Goal: Task Accomplishment & Management: Use online tool/utility

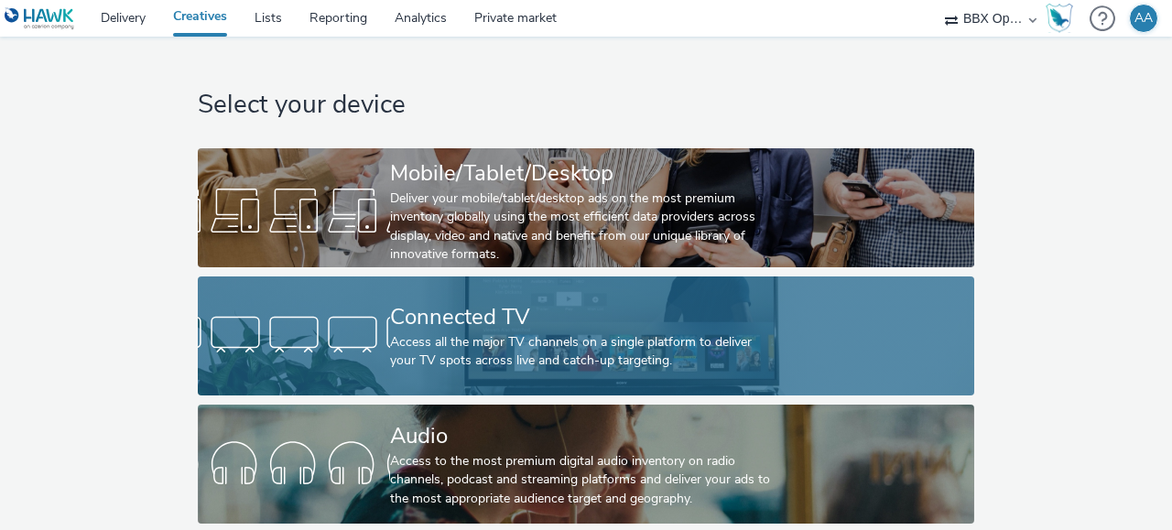
scroll to position [131, 0]
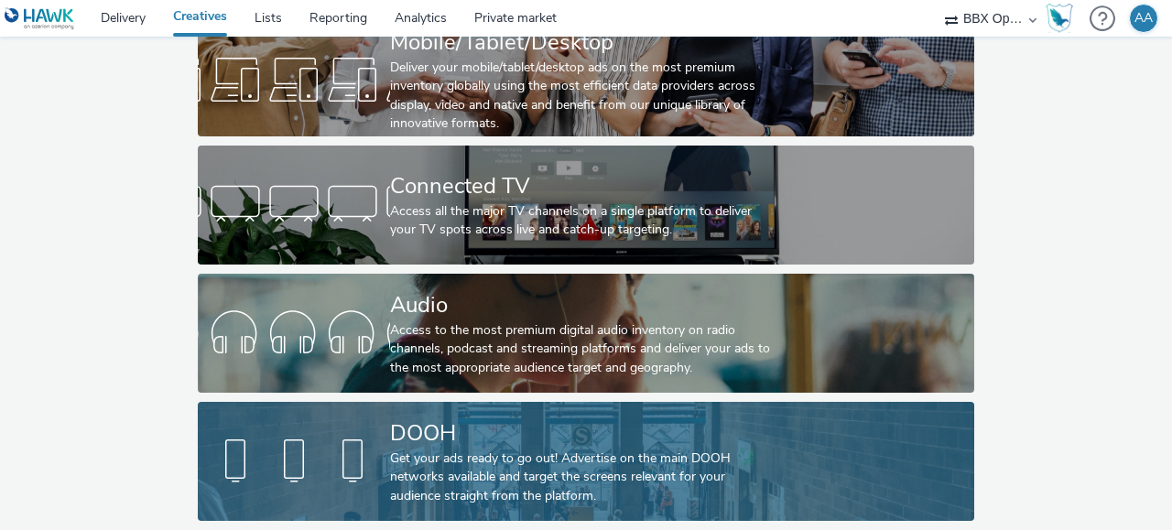
click at [406, 479] on div "Get your ads ready to go out! Advertise on the main DOOH networks available and…" at bounding box center [582, 478] width 385 height 56
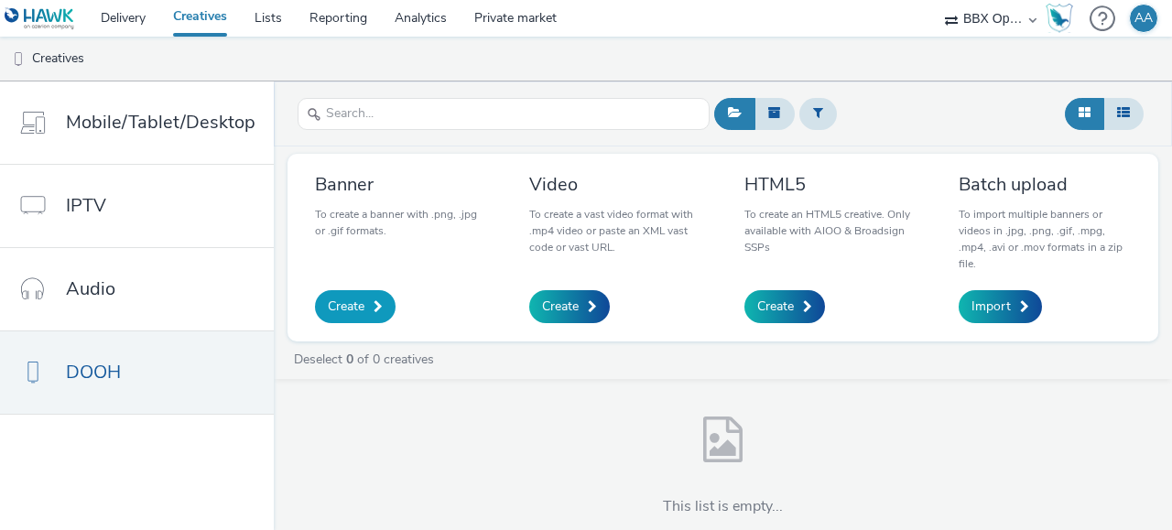
click at [367, 310] on link "Create" at bounding box center [355, 306] width 81 height 33
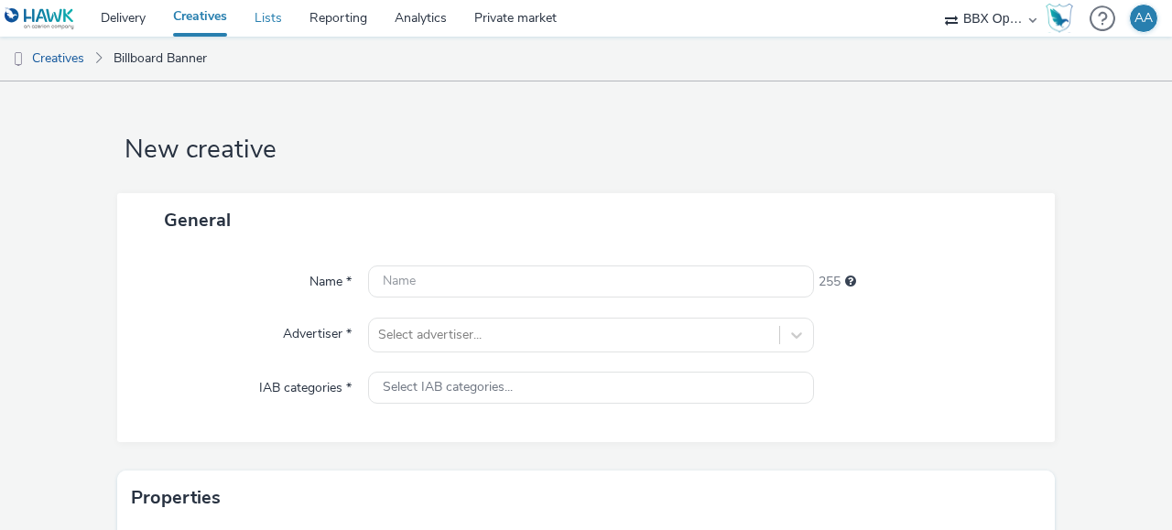
click at [278, 25] on link "Lists" at bounding box center [268, 18] width 55 height 37
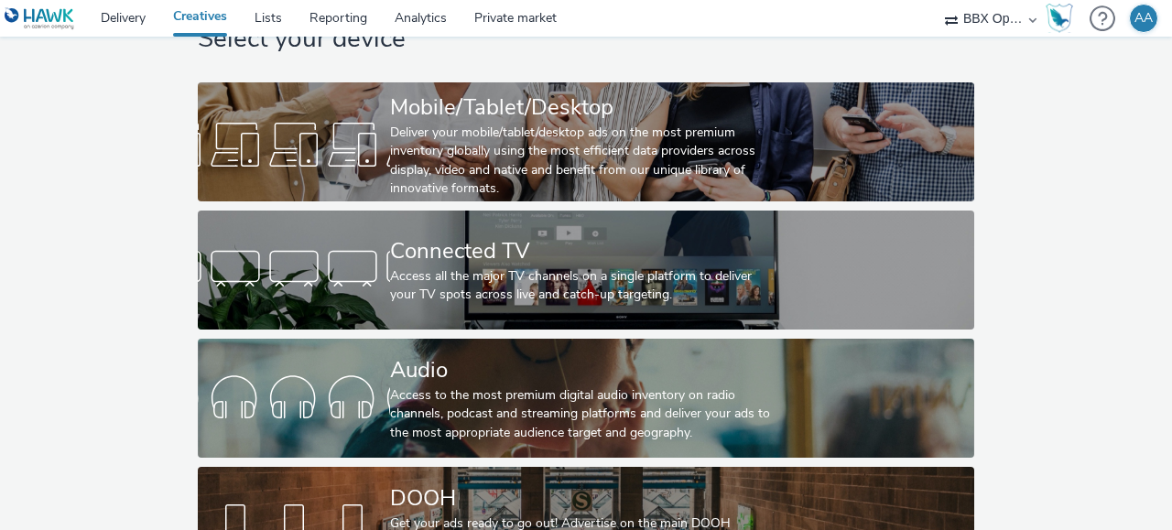
scroll to position [131, 0]
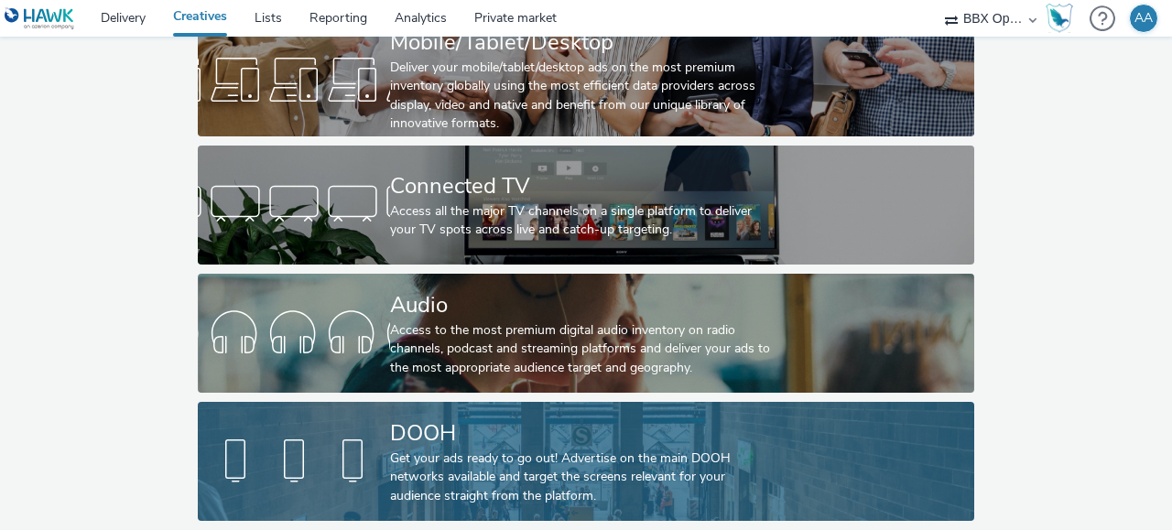
click at [351, 419] on link "DOOH Get your ads ready to go out! Advertise on the main DOOH networks availabl…" at bounding box center [587, 461] width 778 height 119
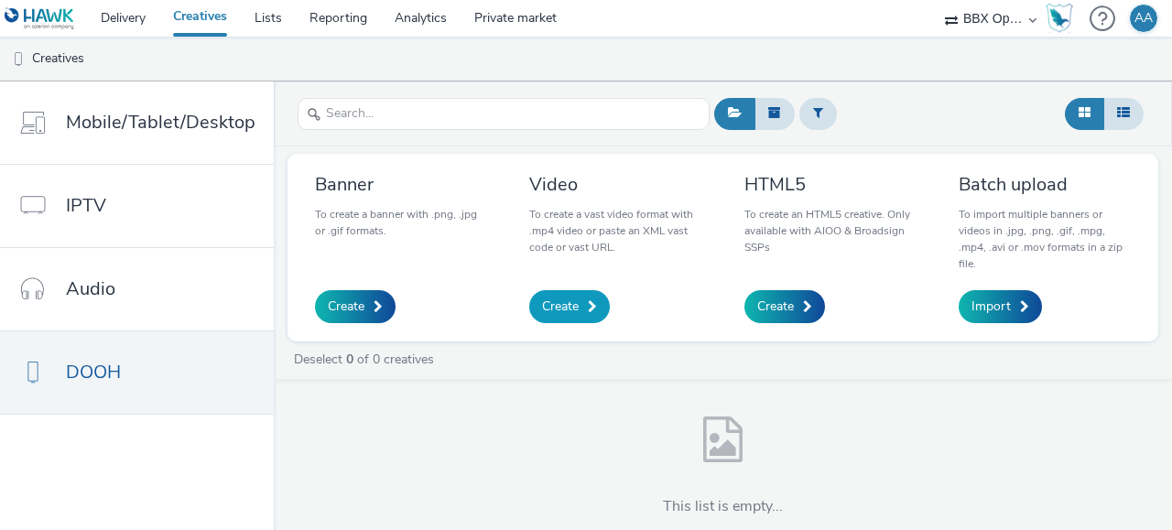
click at [566, 311] on span "Create" at bounding box center [560, 307] width 37 height 18
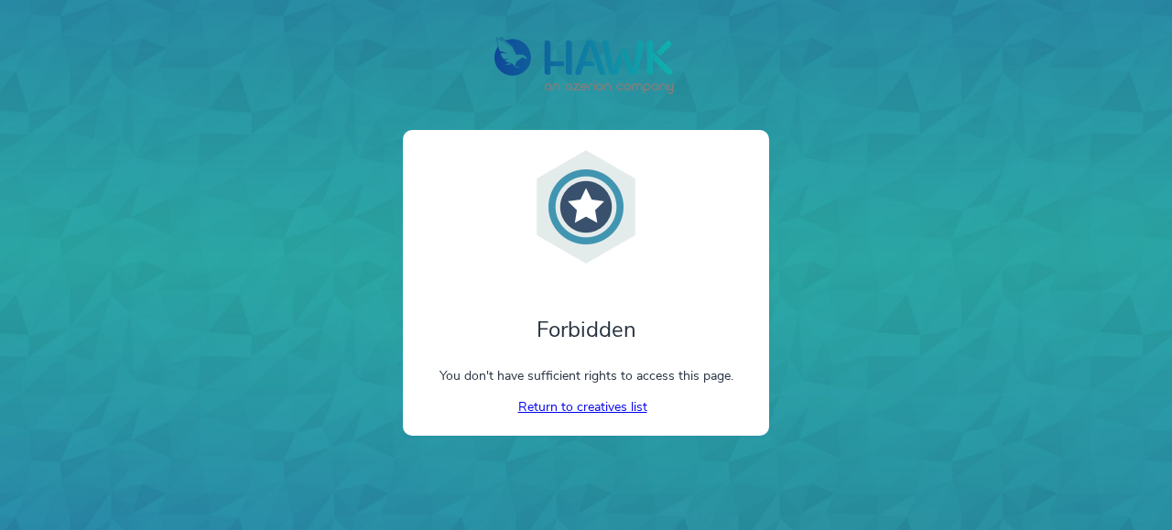
click at [591, 407] on link "Return to creatives list" at bounding box center [586, 406] width 136 height 17
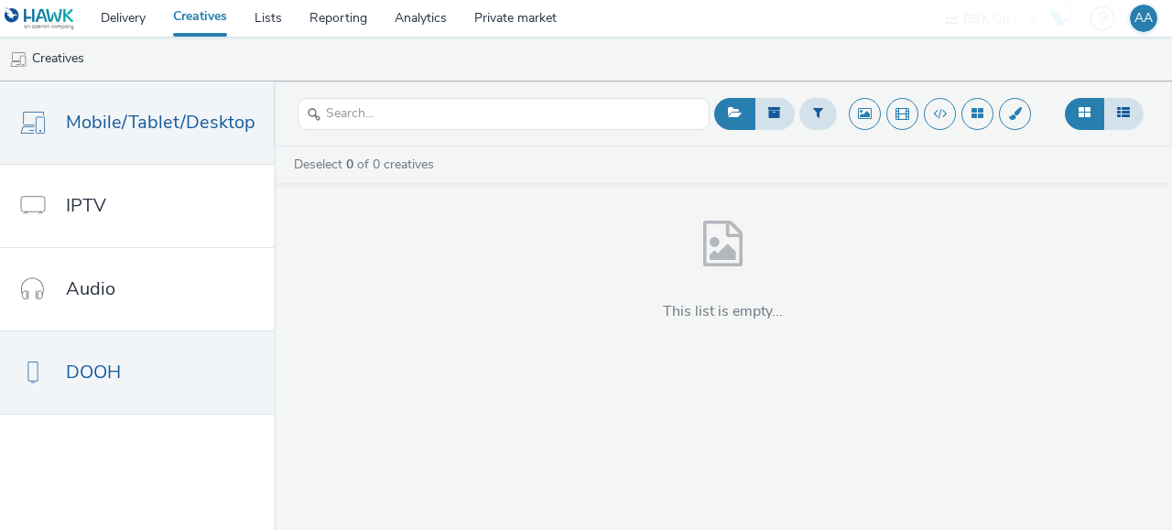
click at [188, 356] on link "DOOH" at bounding box center [137, 373] width 274 height 82
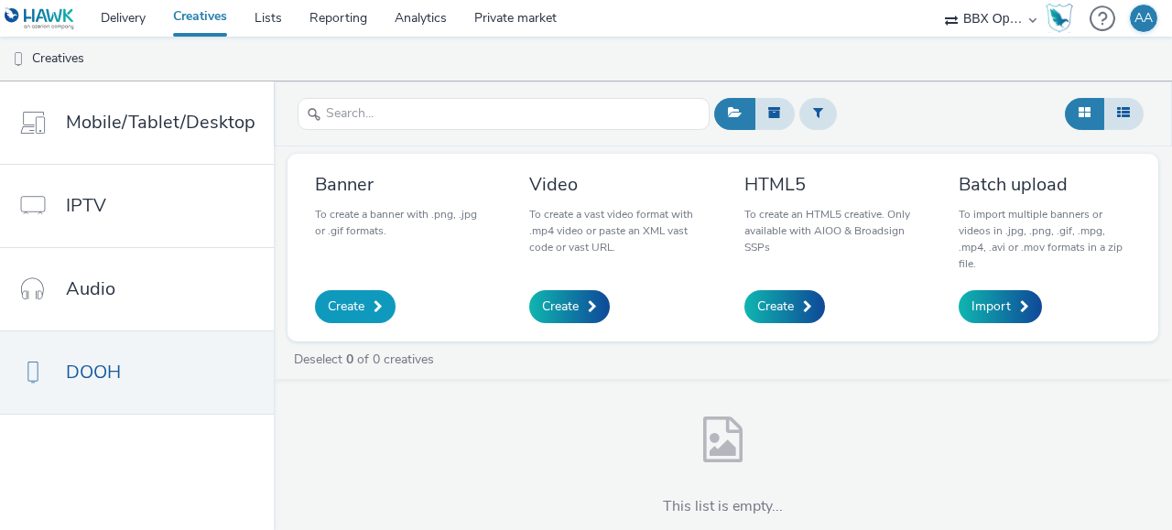
click at [374, 311] on span at bounding box center [378, 306] width 9 height 13
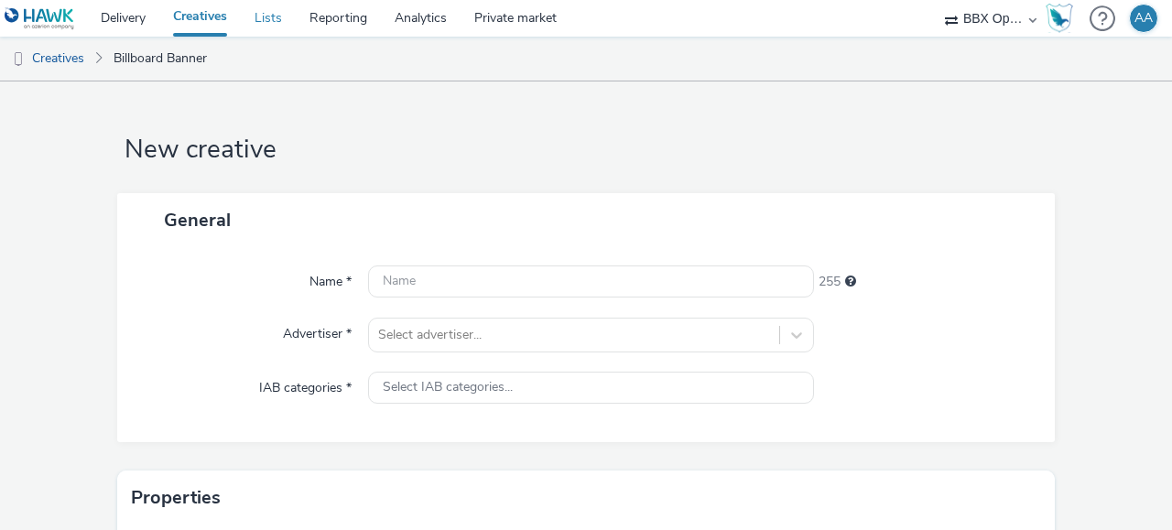
click at [275, 10] on link "Lists" at bounding box center [268, 18] width 55 height 37
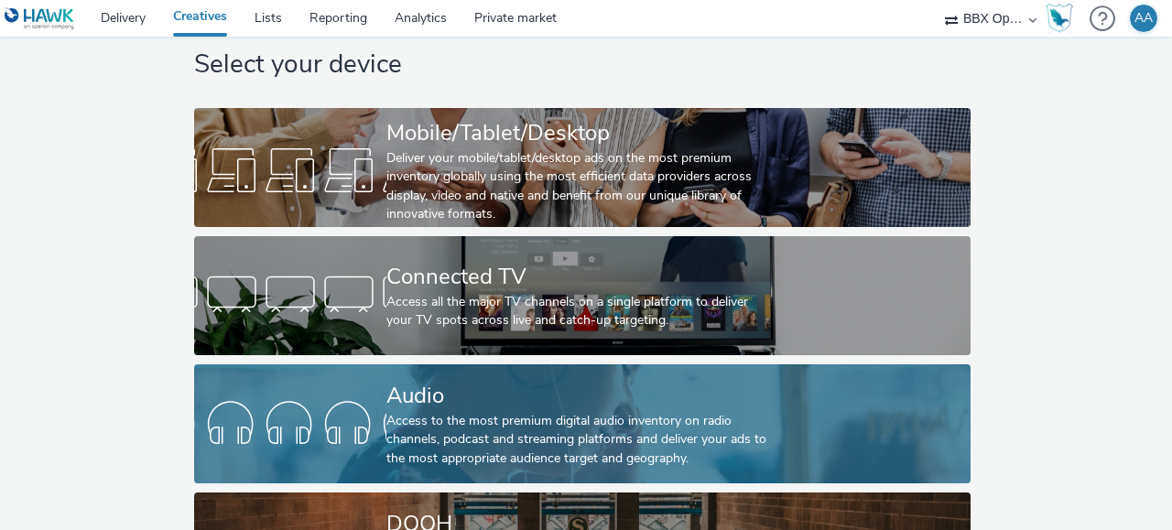
scroll to position [0, 4]
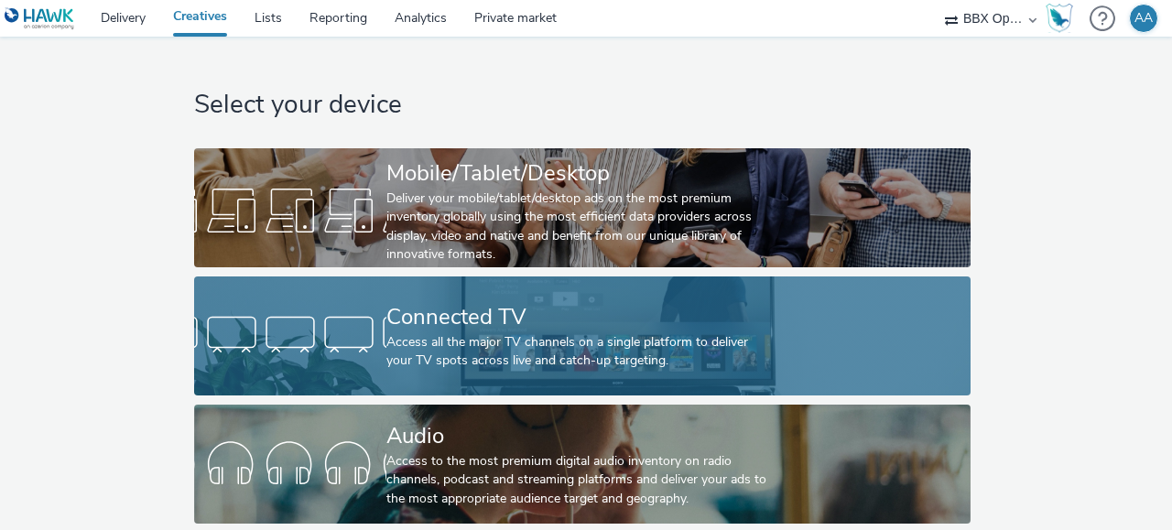
click at [398, 323] on div "Connected TV" at bounding box center [579, 317] width 385 height 32
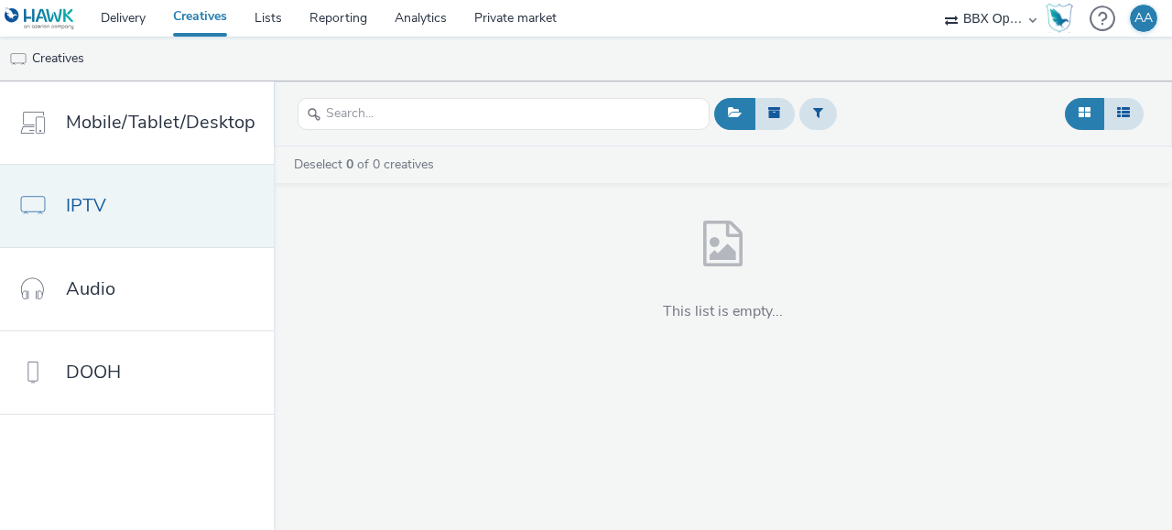
click at [143, 220] on link "IPTV" at bounding box center [137, 206] width 274 height 82
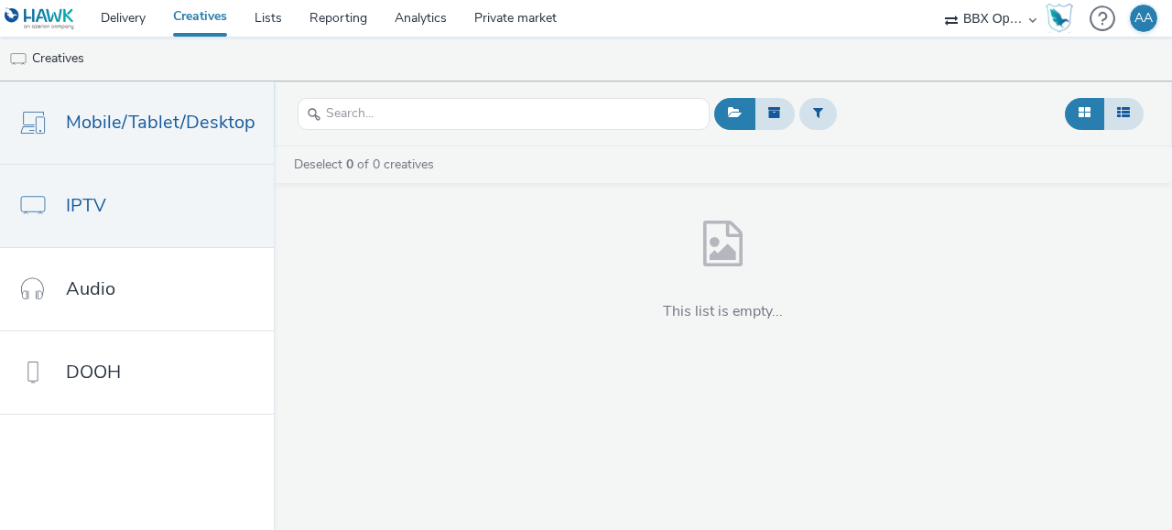
click at [131, 146] on link "Mobile/Tablet/Desktop" at bounding box center [137, 123] width 274 height 82
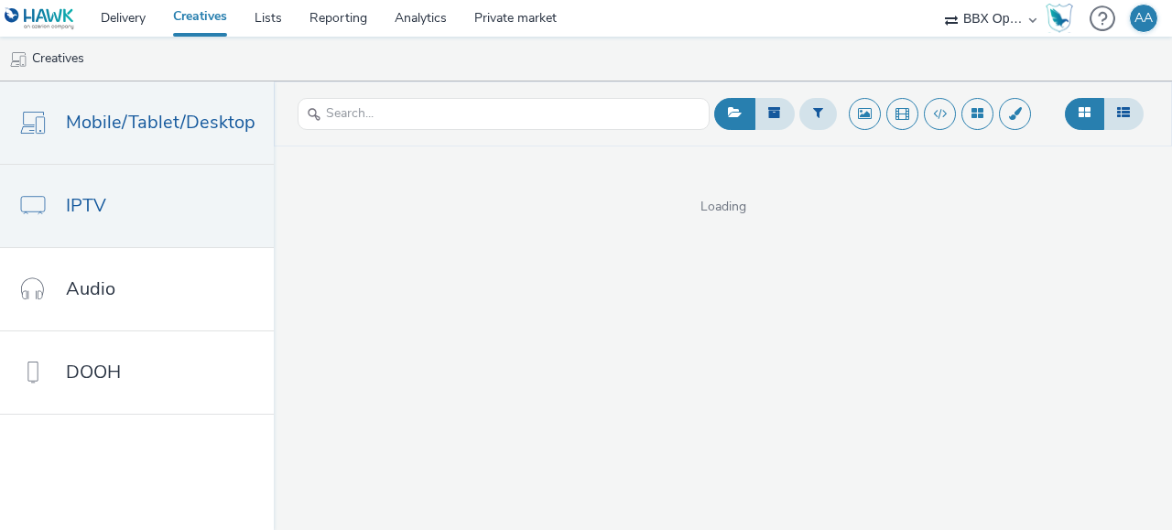
click at [133, 189] on link "IPTV" at bounding box center [137, 206] width 274 height 82
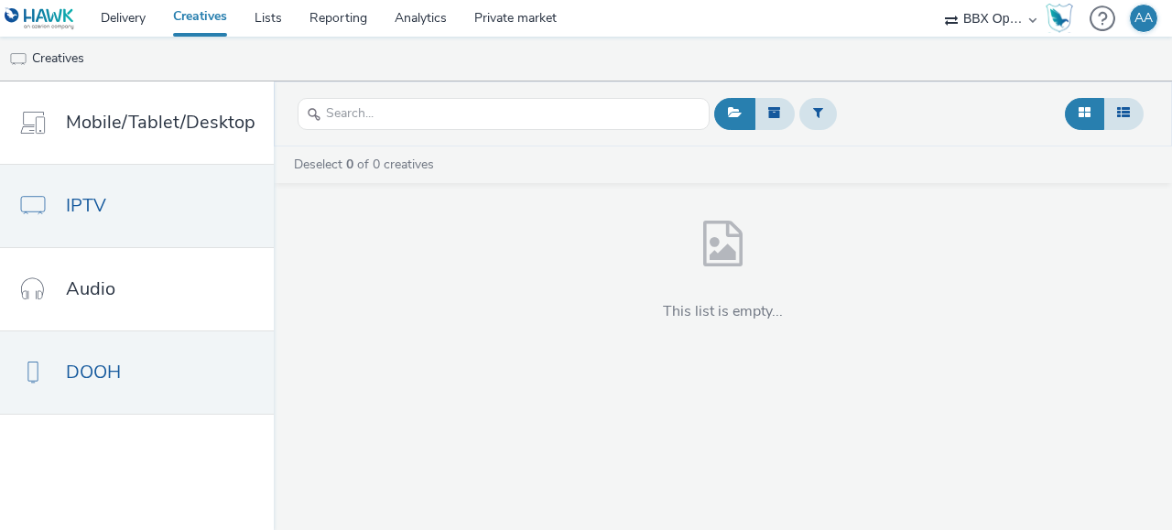
click at [120, 383] on span "DOOH" at bounding box center [93, 372] width 55 height 27
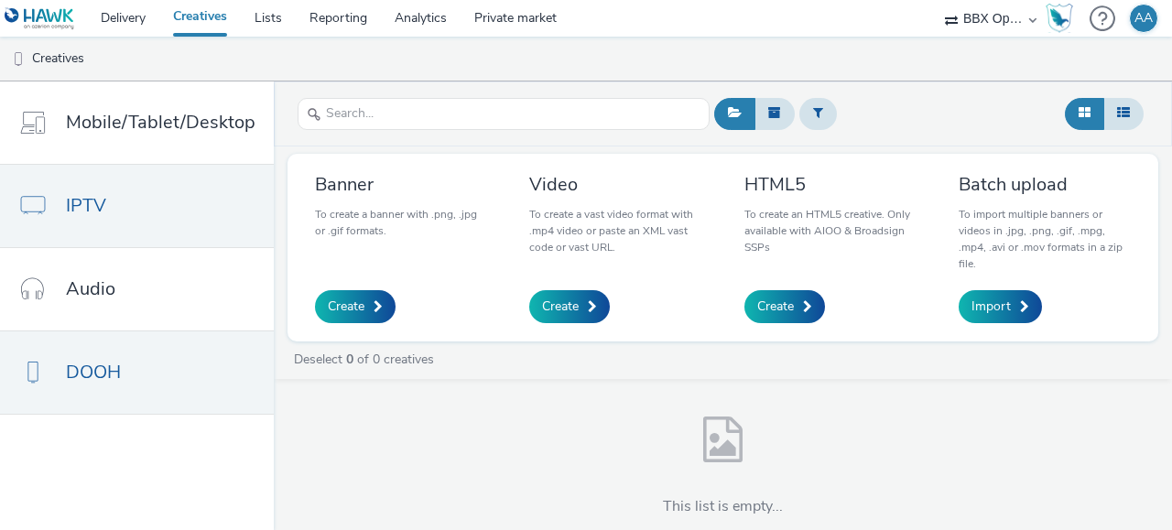
click at [101, 222] on link "IPTV" at bounding box center [137, 206] width 274 height 82
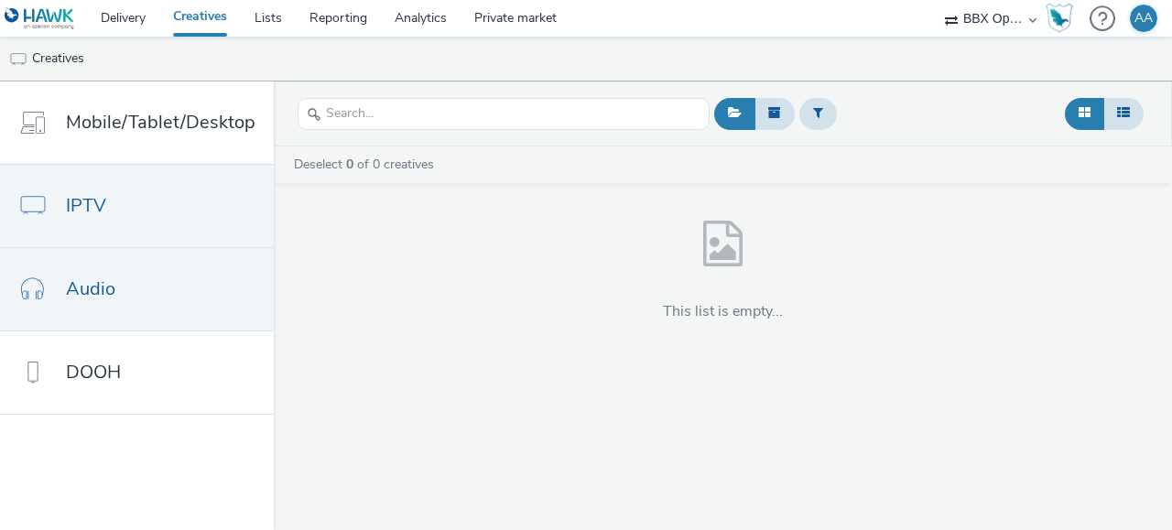
click at [112, 290] on span "Audio" at bounding box center [90, 289] width 49 height 27
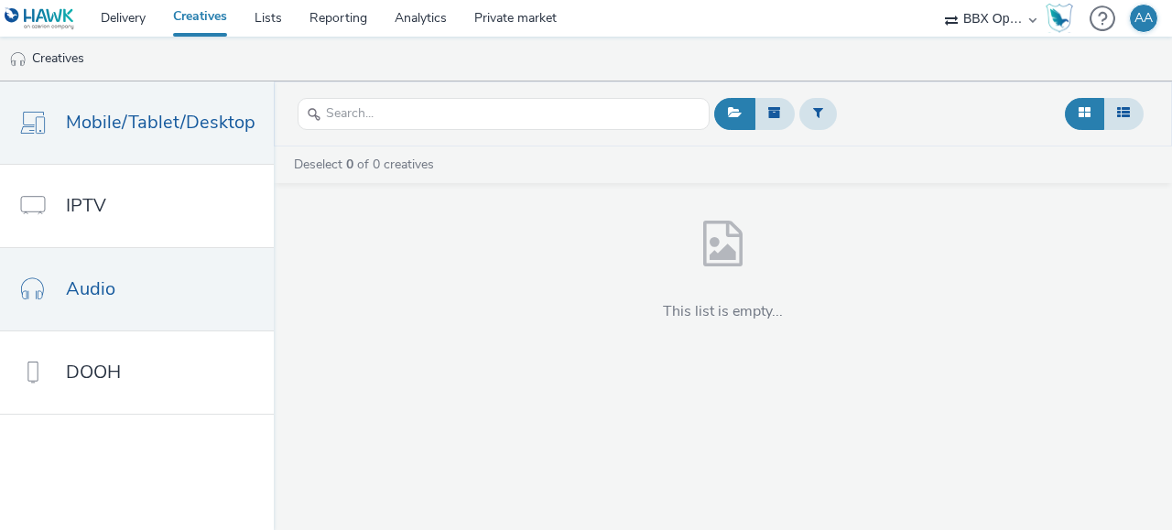
click at [133, 147] on link "Mobile/Tablet/Desktop" at bounding box center [137, 123] width 274 height 82
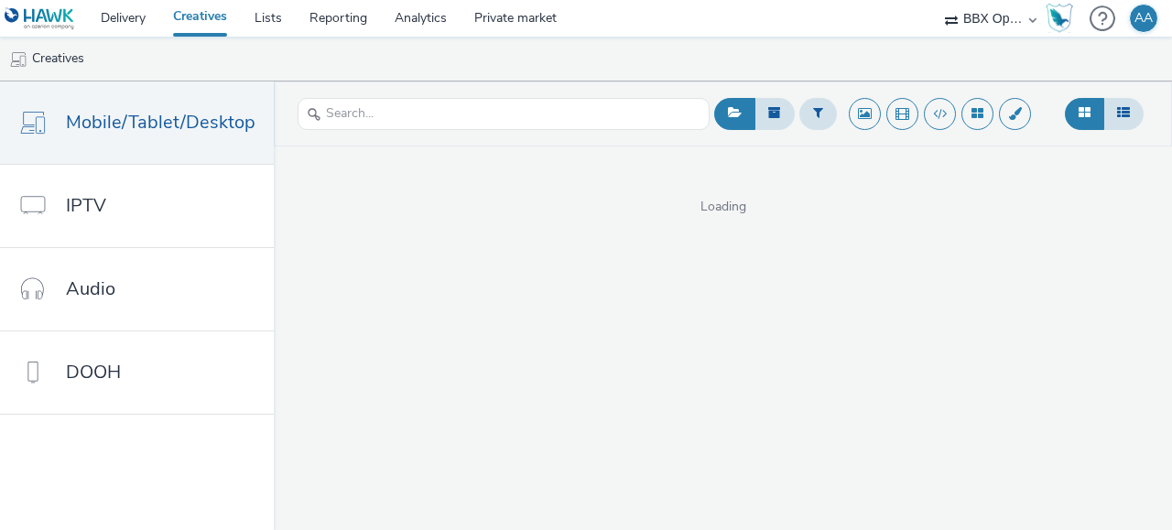
click at [55, 15] on img at bounding box center [40, 18] width 71 height 23
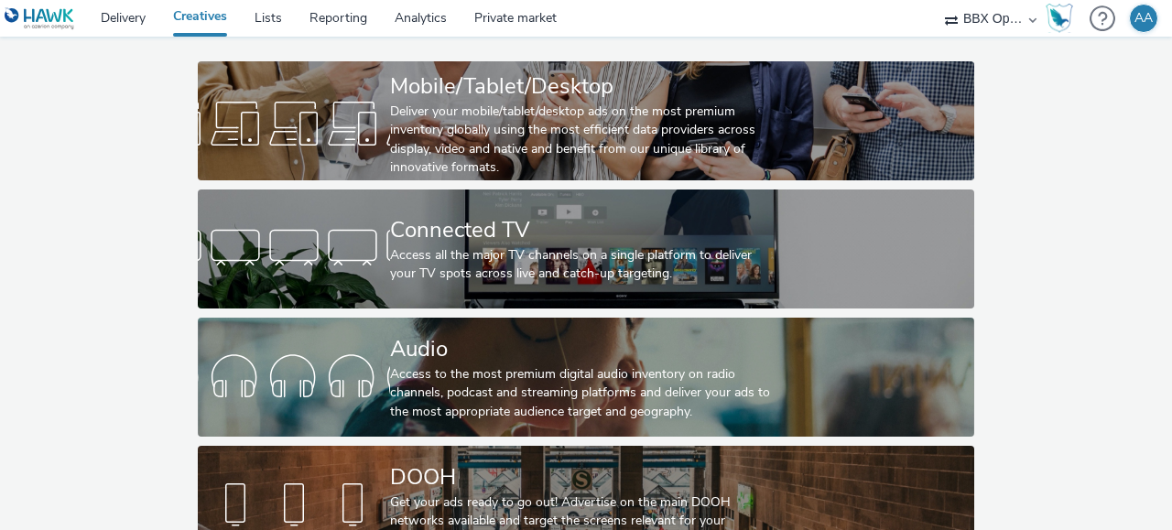
scroll to position [131, 0]
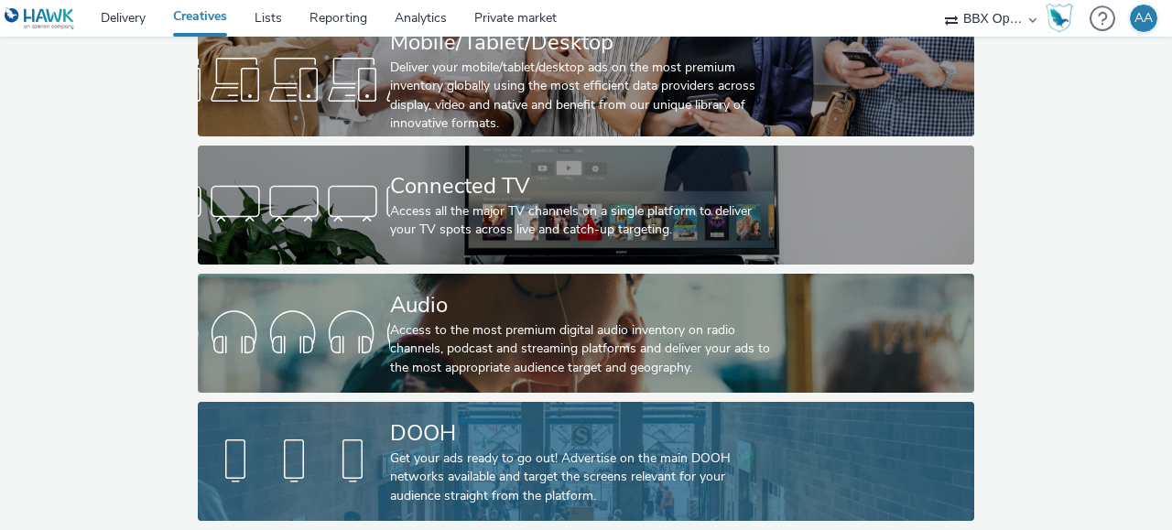
click at [441, 475] on div "Get your ads ready to go out! Advertise on the main DOOH networks available and…" at bounding box center [582, 478] width 385 height 56
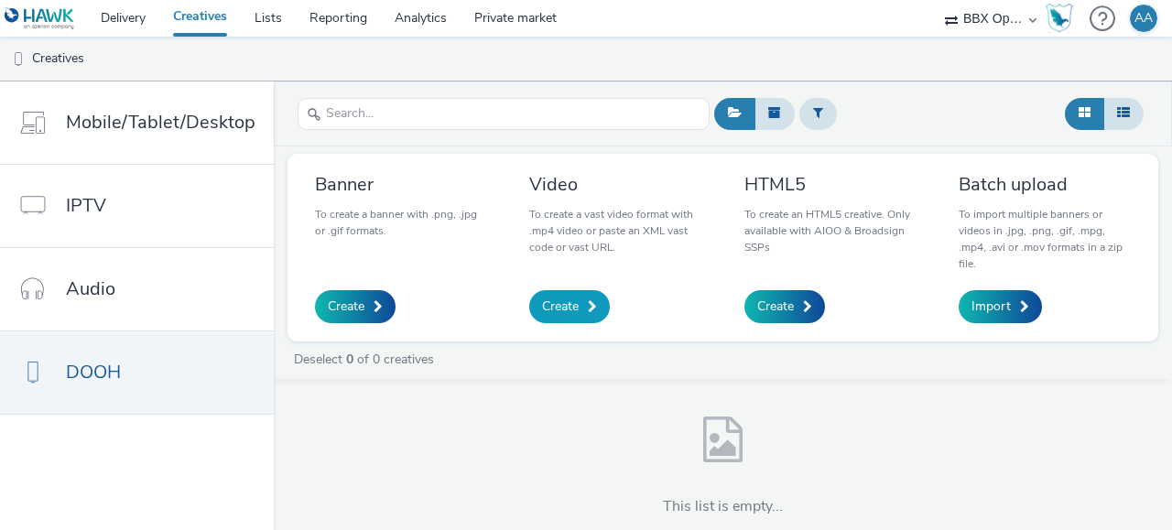
click at [567, 310] on span "Create" at bounding box center [560, 307] width 37 height 18
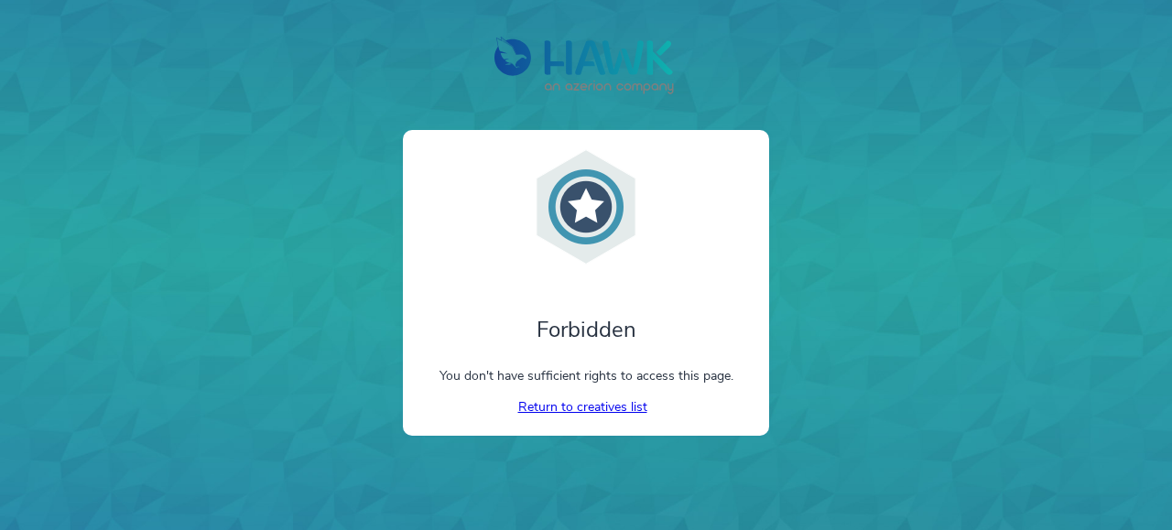
click at [572, 404] on link "Return to creatives list" at bounding box center [586, 406] width 136 height 17
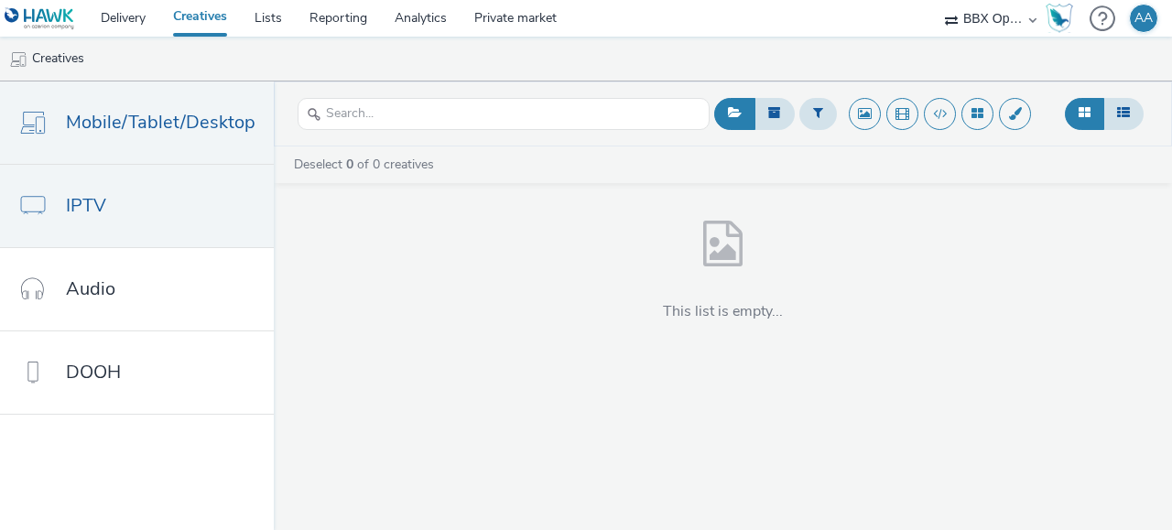
click at [161, 221] on link "IPTV" at bounding box center [137, 206] width 274 height 82
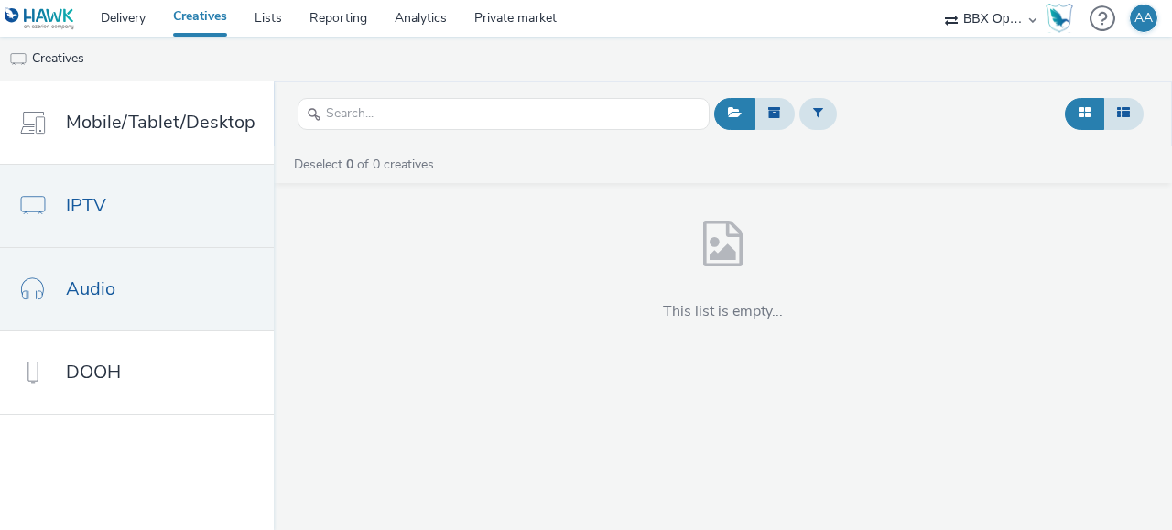
click at [163, 272] on link "Audio" at bounding box center [137, 289] width 274 height 82
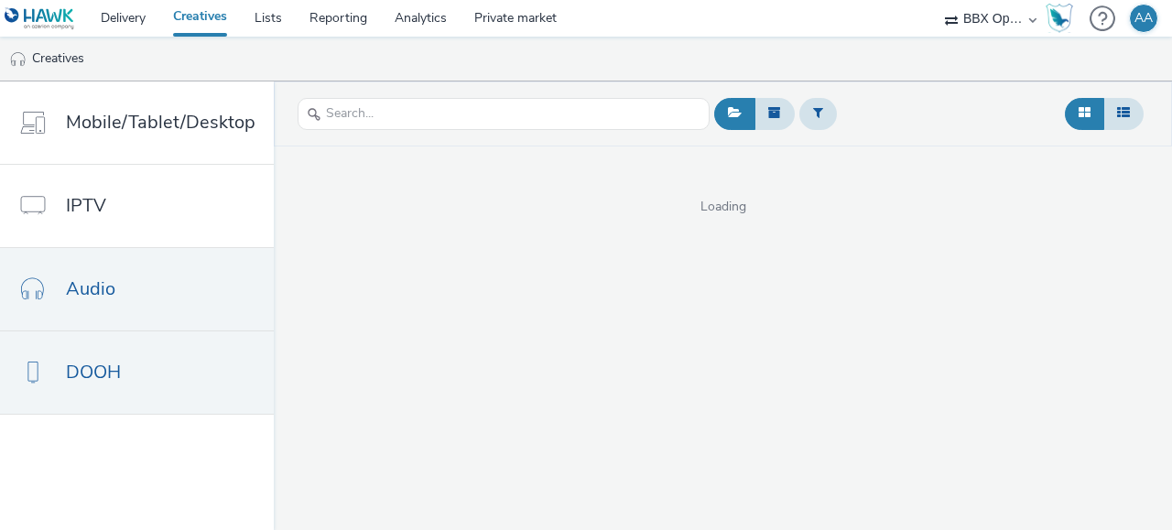
click at [166, 362] on link "DOOH" at bounding box center [137, 373] width 274 height 82
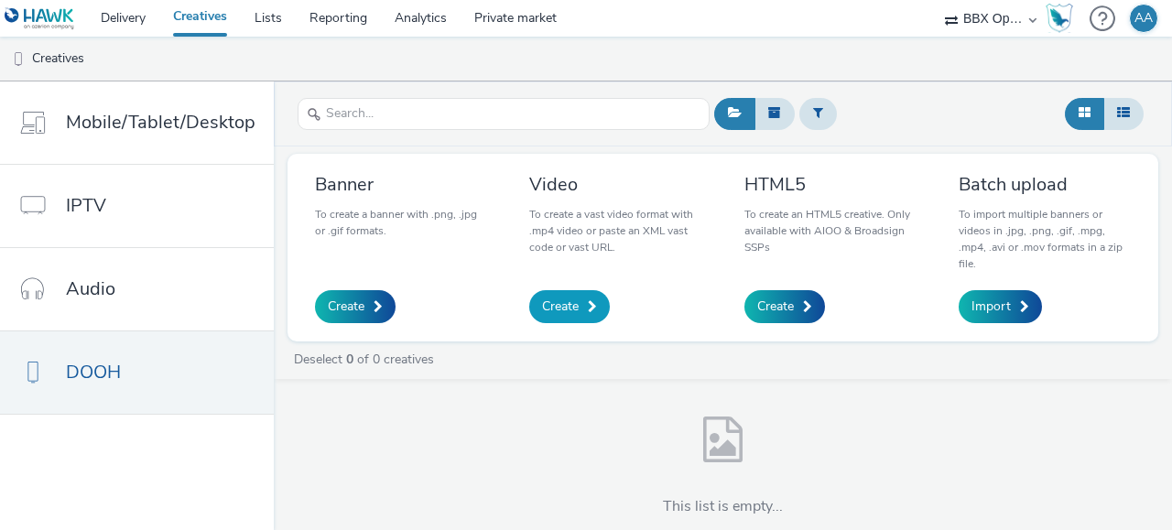
click at [594, 311] on span at bounding box center [592, 306] width 9 height 13
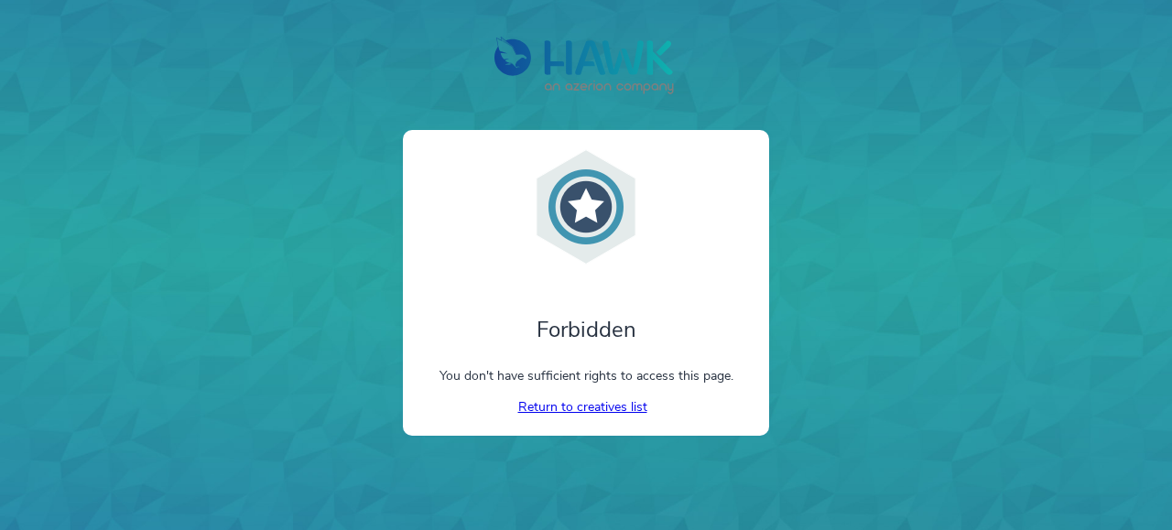
click at [604, 407] on link "Return to creatives list" at bounding box center [586, 406] width 136 height 17
